Goal: Check status: Check status

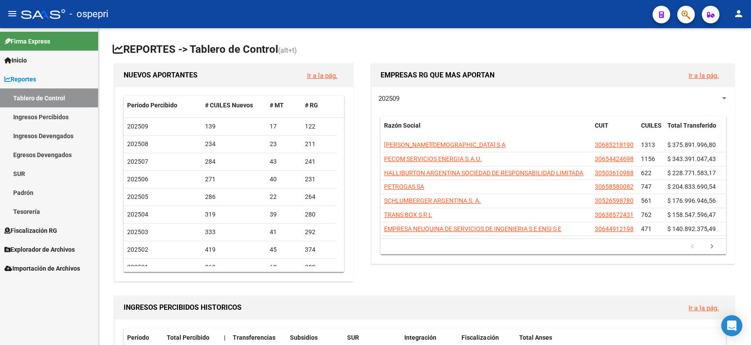
click at [51, 106] on link "Tablero de Control" at bounding box center [49, 97] width 98 height 19
click at [62, 107] on link "Ingresos Percibidos" at bounding box center [49, 116] width 98 height 19
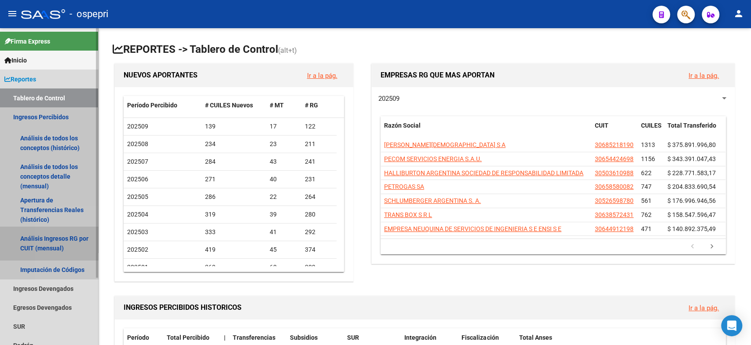
click at [61, 231] on link "Análisis Ingresos RG por CUIT (mensual)" at bounding box center [49, 243] width 98 height 33
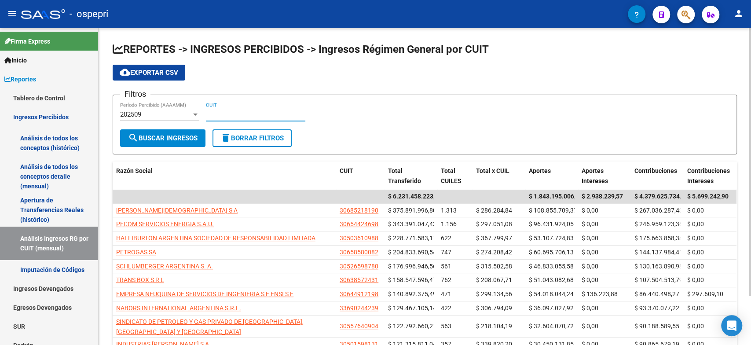
click at [224, 114] on input "CUIT" at bounding box center [255, 114] width 99 height 8
paste input "30-71458660-9"
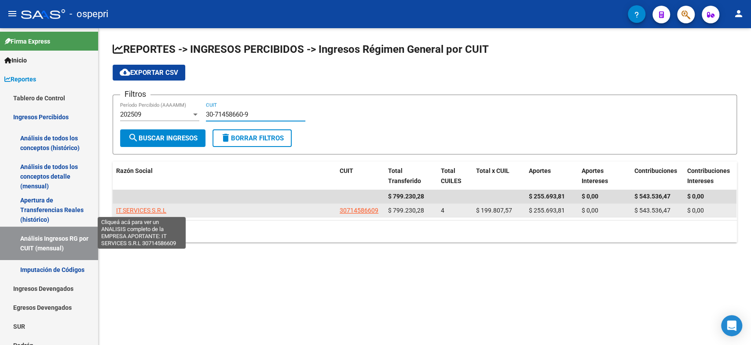
type input "30-71458660-9"
click at [148, 207] on span "IT SERVICES S.R.L" at bounding box center [141, 210] width 50 height 7
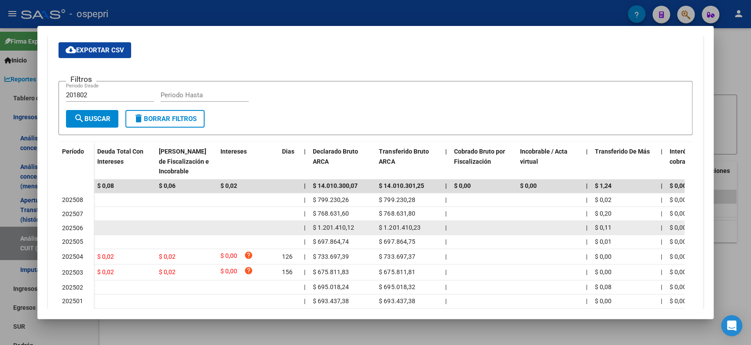
scroll to position [228, 0]
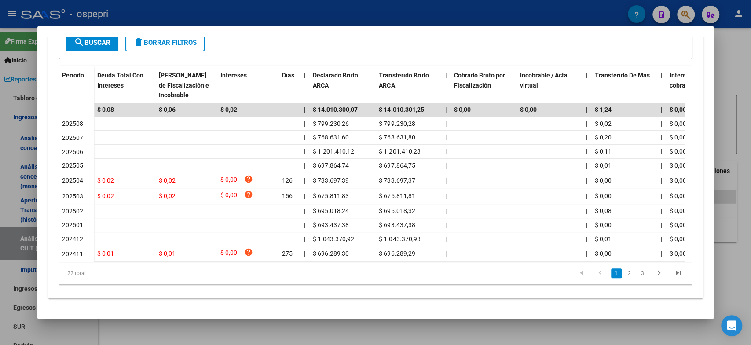
drag, startPoint x: 202, startPoint y: 263, endPoint x: 218, endPoint y: 260, distance: 16.6
click at [218, 260] on div "Período Deuda Total Con Intereses Deuda Bruta Neto de Fiscalización e Incobrabl…" at bounding box center [376, 175] width 634 height 218
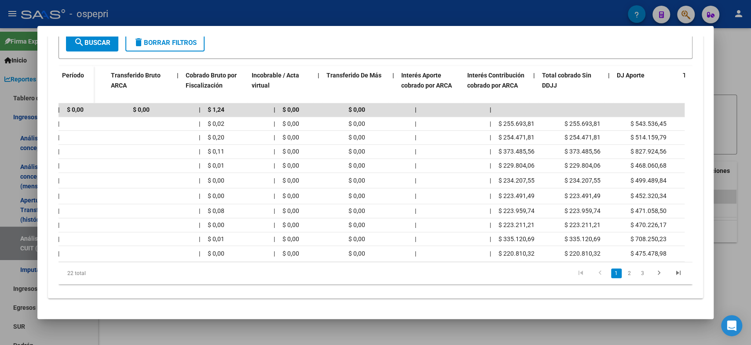
scroll to position [0, 0]
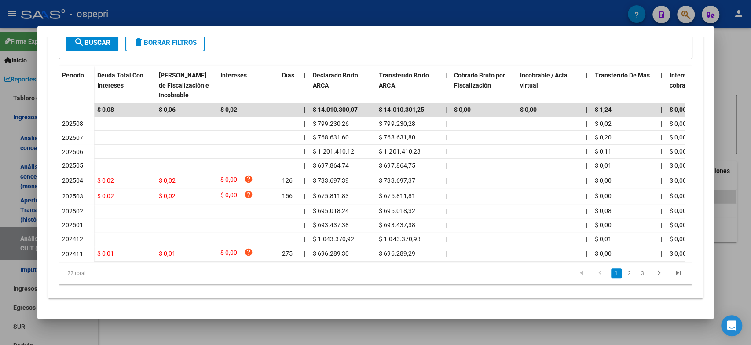
click at [316, 327] on div at bounding box center [375, 172] width 751 height 345
